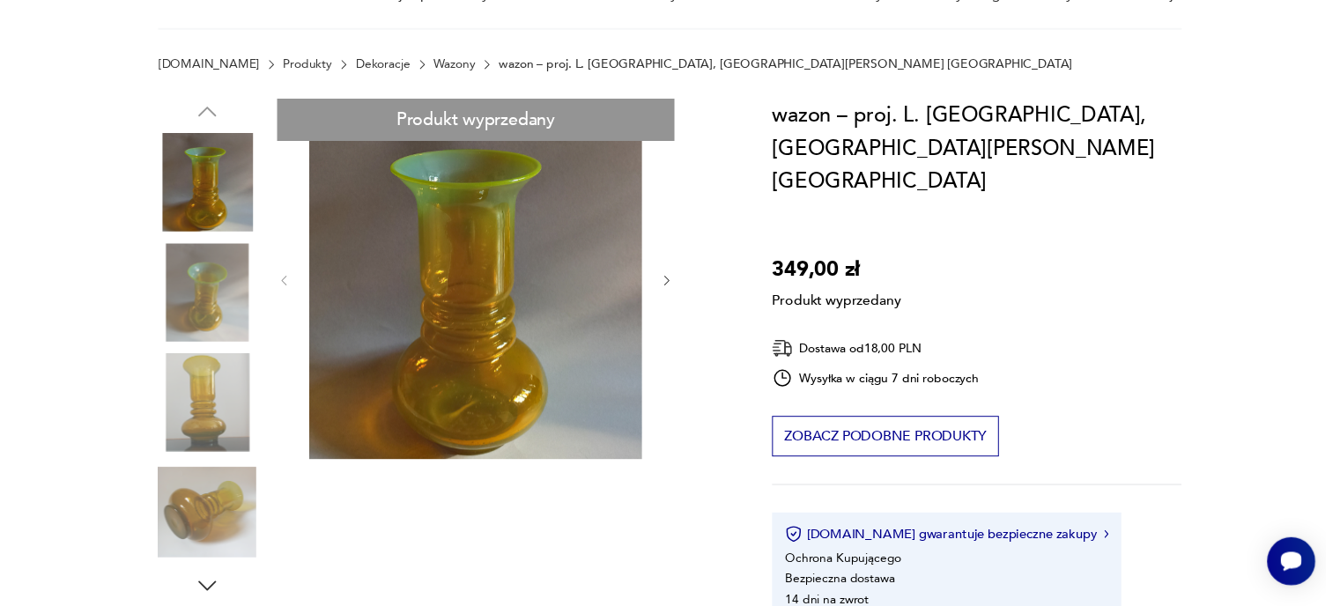
scroll to position [88, 0]
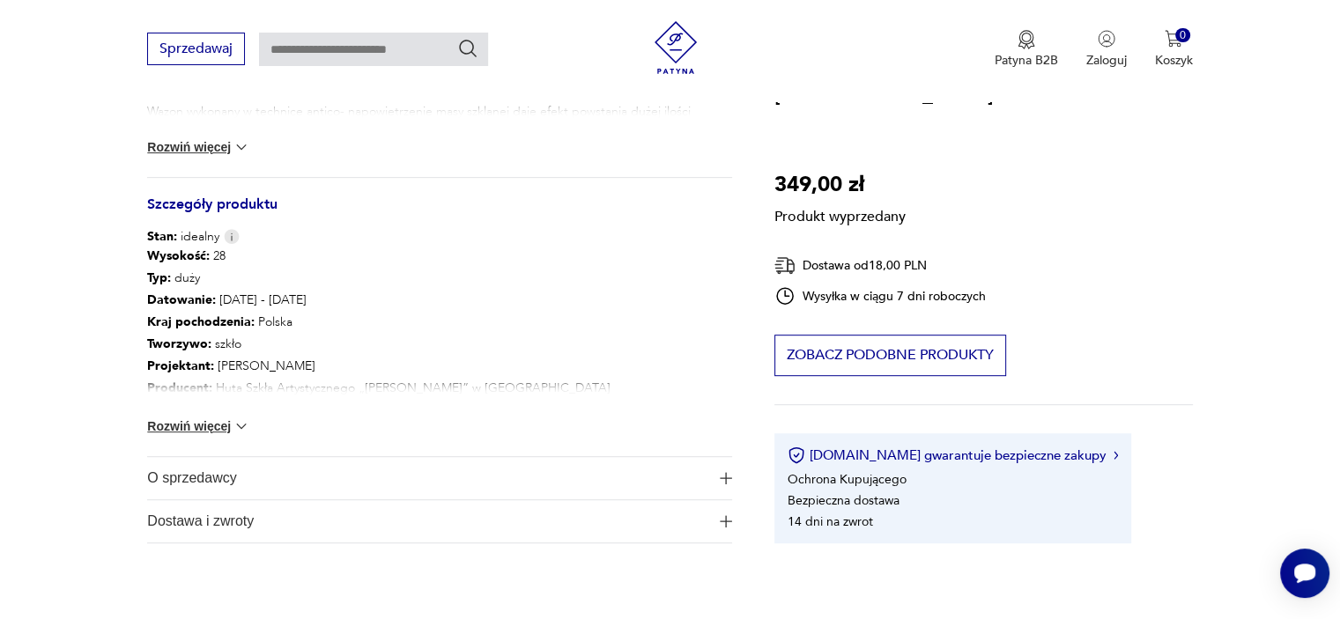
scroll to position [264, 0]
